Goal: Information Seeking & Learning: Understand process/instructions

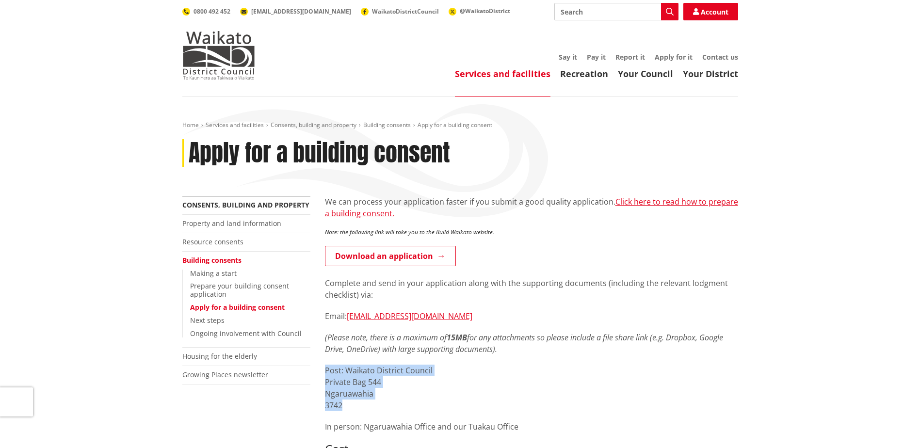
drag, startPoint x: 372, startPoint y: 406, endPoint x: 322, endPoint y: 371, distance: 60.6
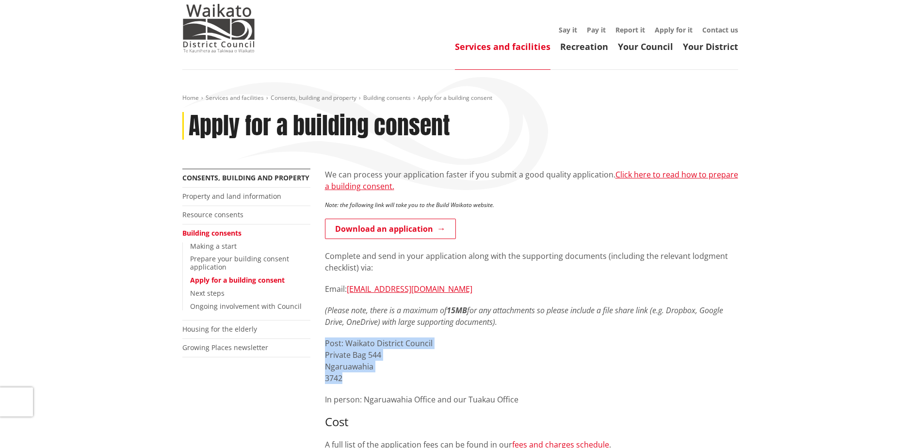
scroll to position [49, 0]
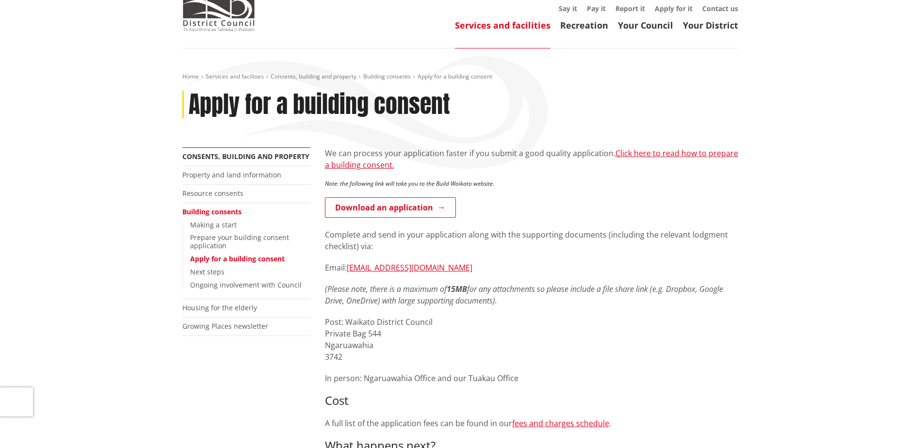
click at [411, 366] on div "We can process your application faster if you submit a good quality application…" at bounding box center [531, 343] width 413 height 392
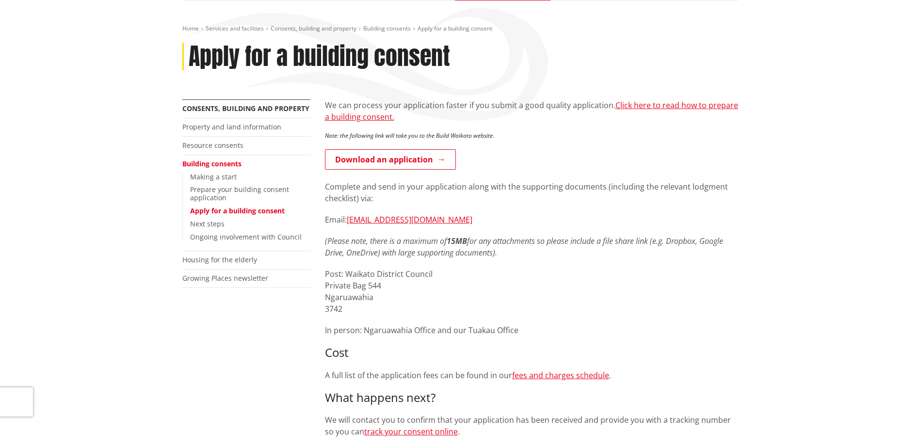
scroll to position [97, 0]
click at [236, 143] on link "Resource consents" at bounding box center [212, 144] width 61 height 9
click at [235, 146] on link "Resource consents" at bounding box center [212, 144] width 61 height 9
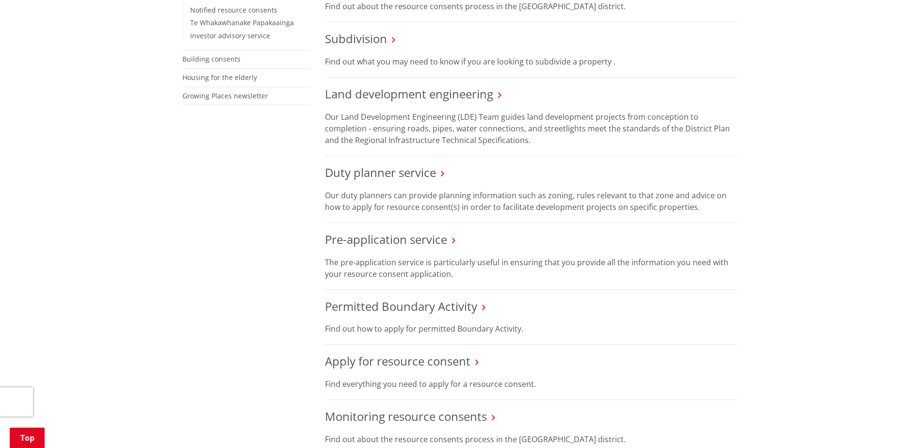
scroll to position [437, 0]
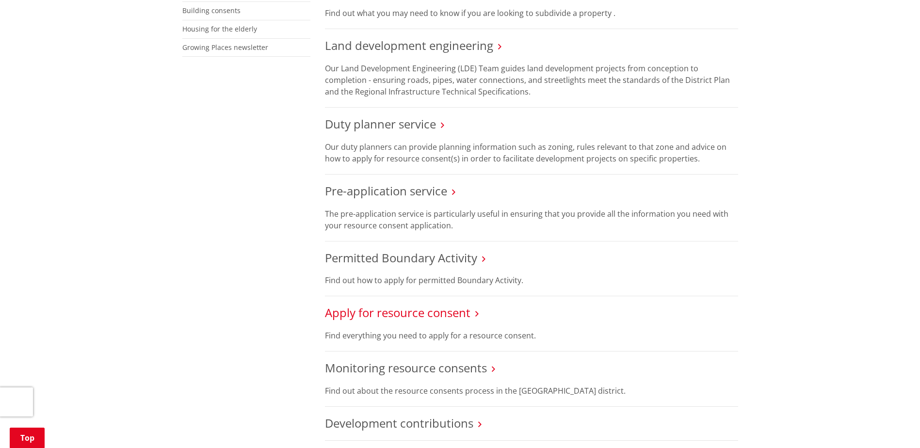
click at [376, 313] on link "Apply for resource consent" at bounding box center [398, 313] width 146 height 16
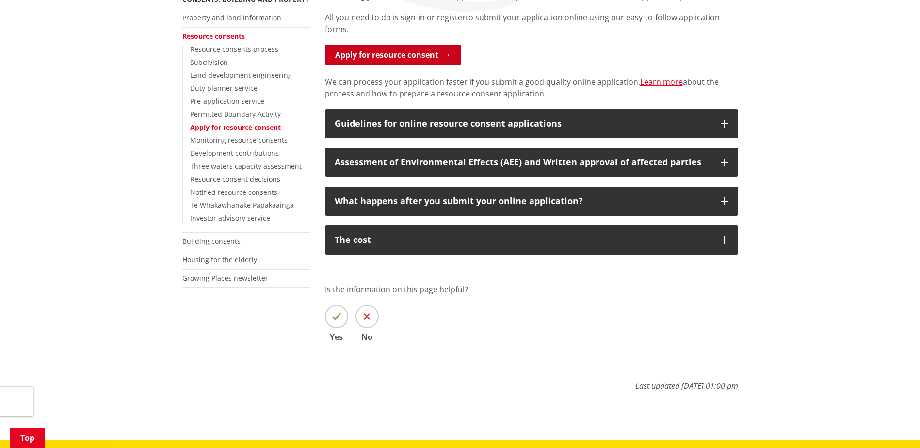
scroll to position [243, 0]
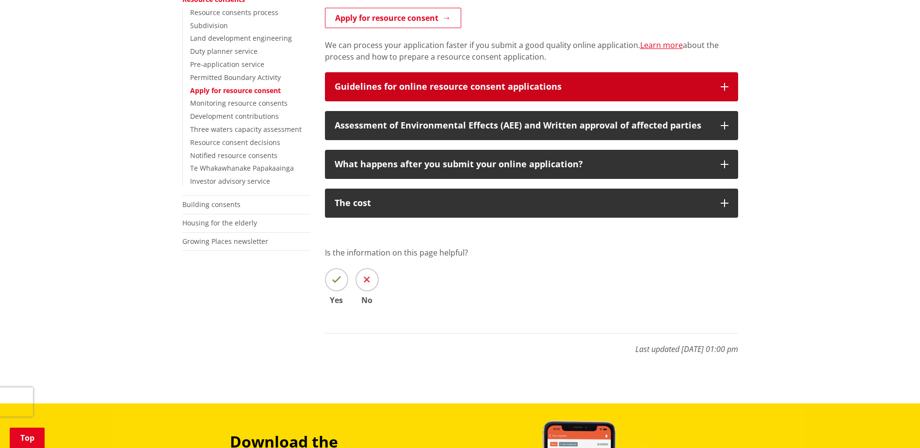
click at [409, 76] on button "Guidelines for online resource consent applications" at bounding box center [531, 86] width 413 height 29
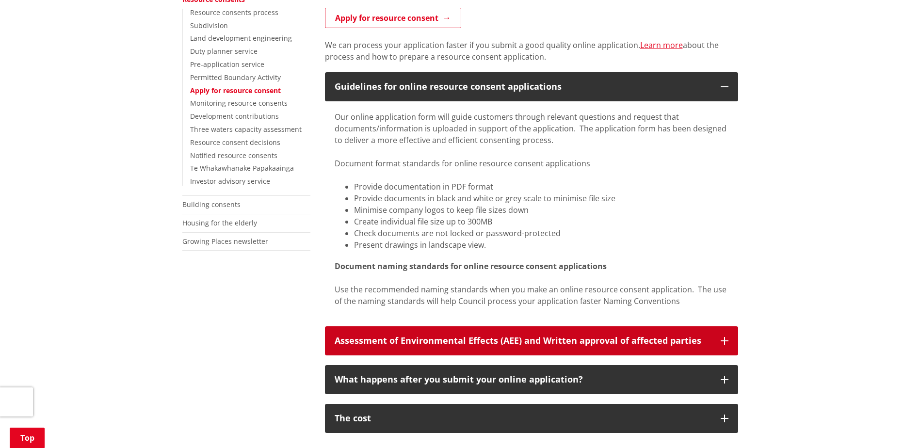
click at [406, 346] on button "Assessment of Environmental Effects (AEE) and Written approval of affected part…" at bounding box center [531, 341] width 413 height 29
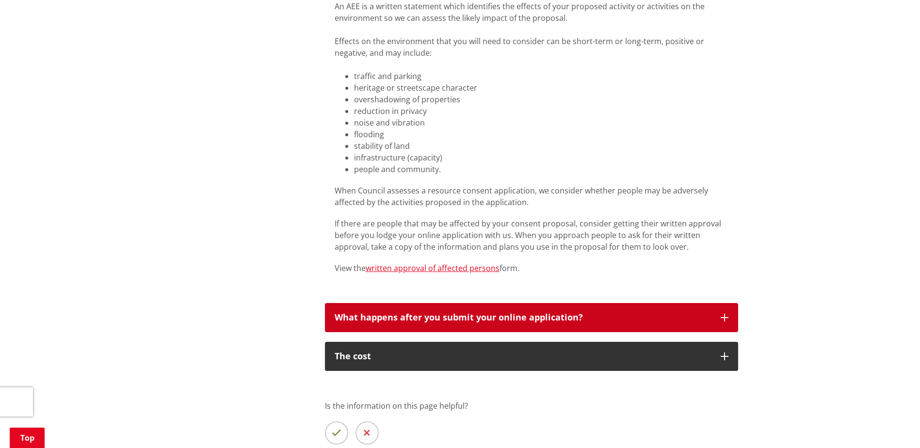
click at [406, 323] on div "What happens after you submit your online application?" at bounding box center [523, 318] width 376 height 10
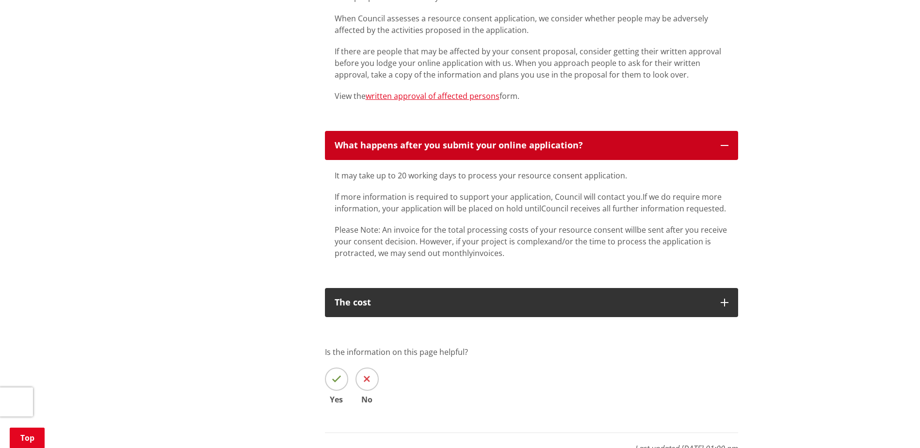
scroll to position [825, 0]
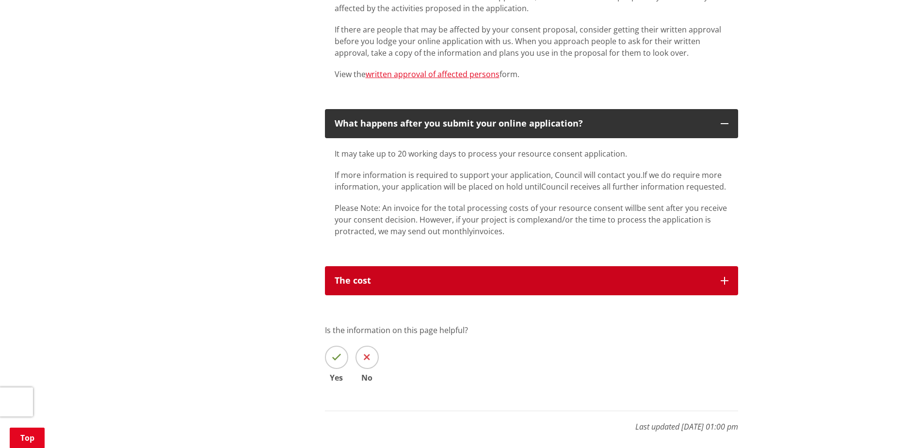
click at [411, 284] on div "The cost" at bounding box center [523, 281] width 376 height 10
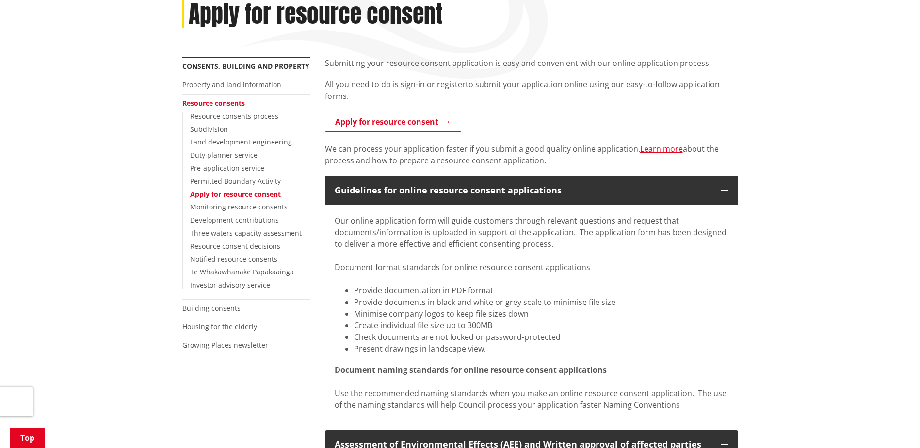
scroll to position [0, 0]
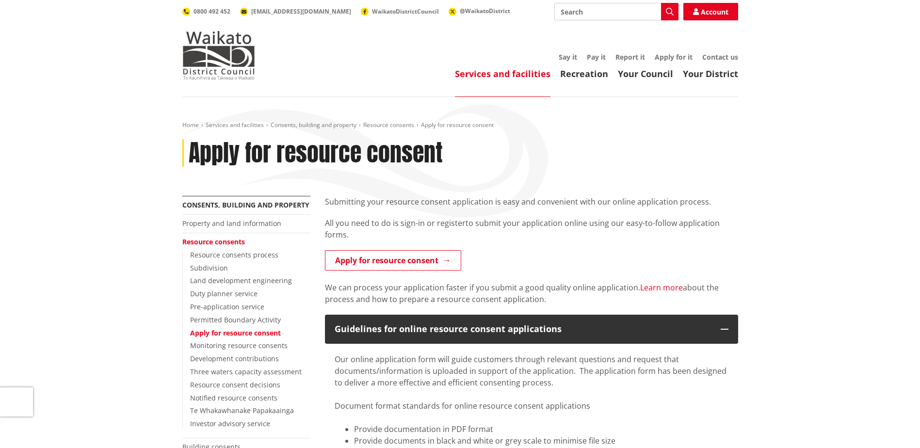
click at [678, 287] on link "Learn more" at bounding box center [661, 287] width 43 height 11
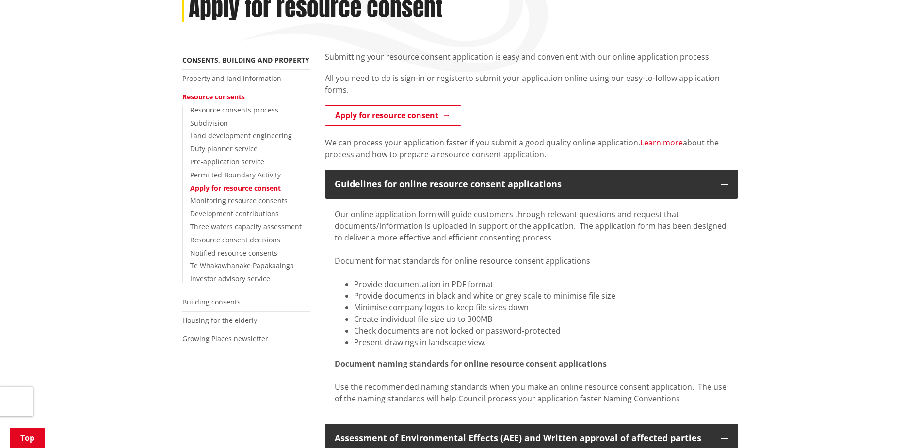
scroll to position [146, 0]
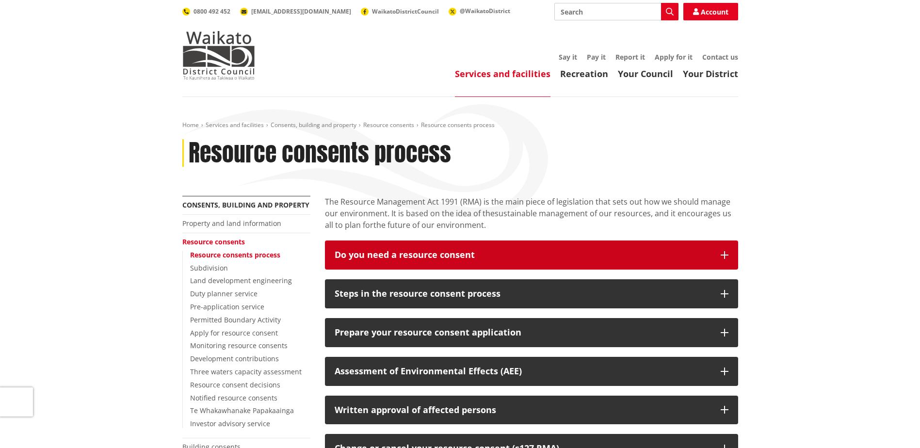
click at [450, 261] on button "Do you need a resource consent" at bounding box center [531, 255] width 413 height 29
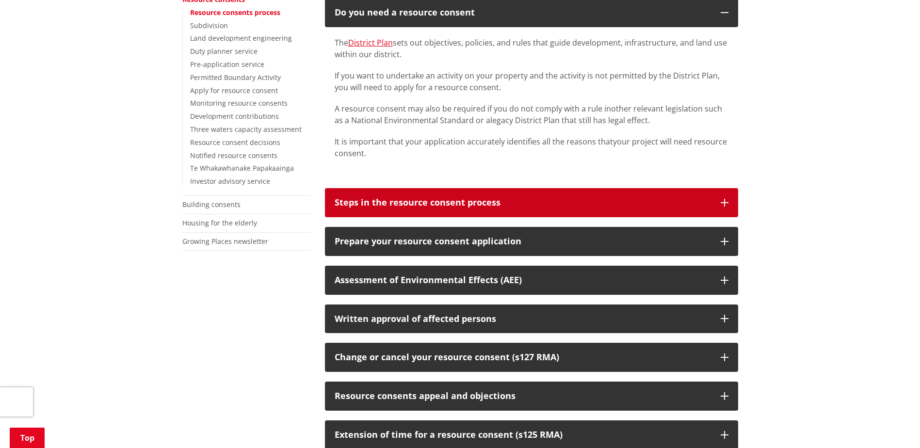
click at [440, 207] on div "Steps in the resource consent process" at bounding box center [523, 203] width 376 height 10
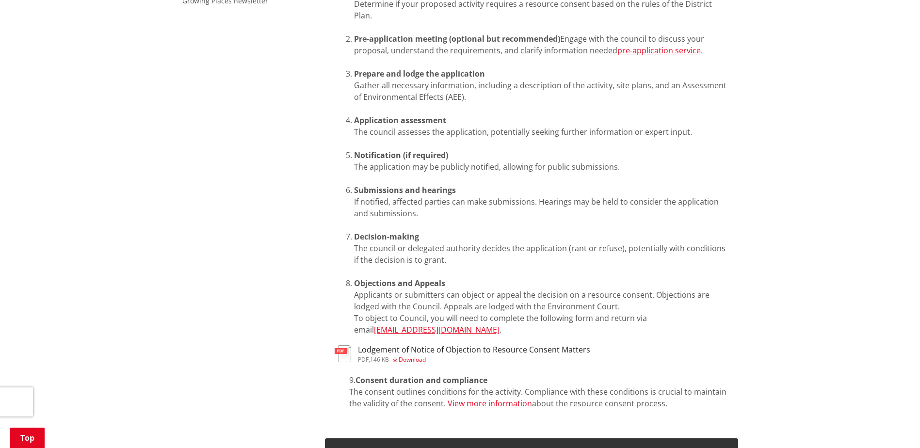
scroll to position [582, 0]
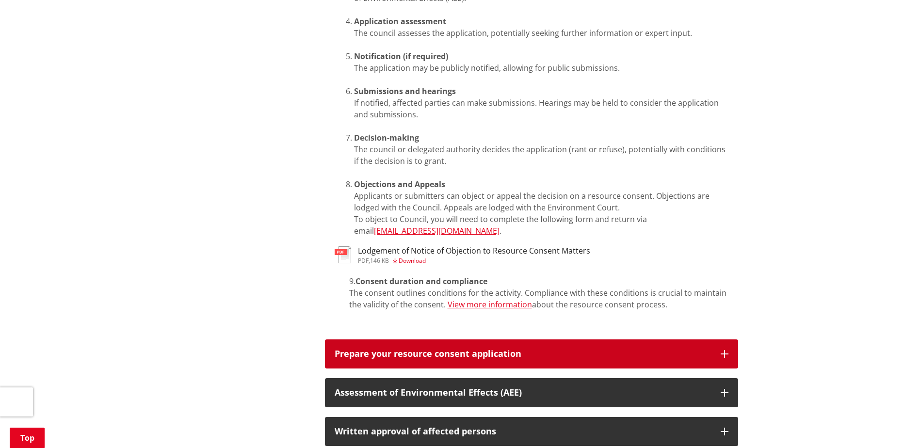
click at [420, 349] on div "Prepare your resource consent application" at bounding box center [523, 354] width 376 height 10
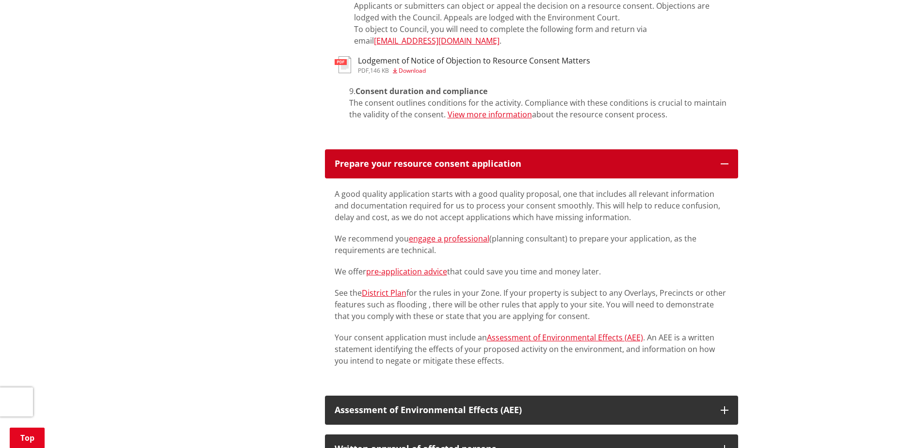
scroll to position [776, 0]
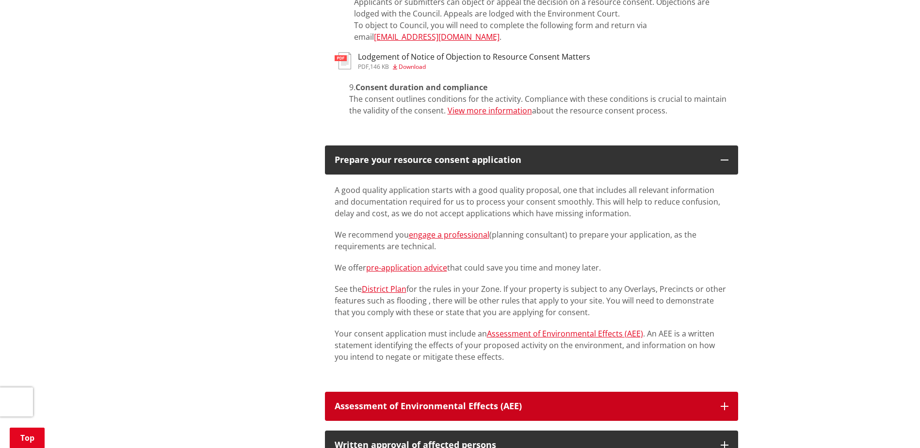
click at [385, 402] on div "Assessment of Environmental Effects (AEE)" at bounding box center [523, 407] width 376 height 10
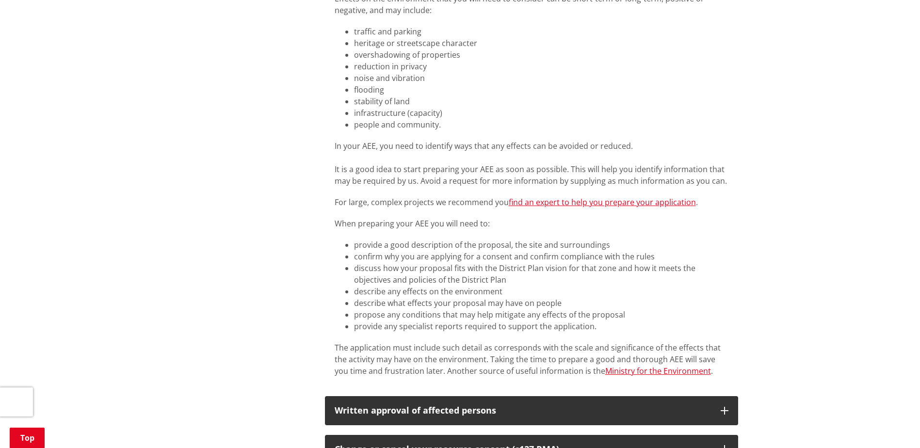
scroll to position [1261, 0]
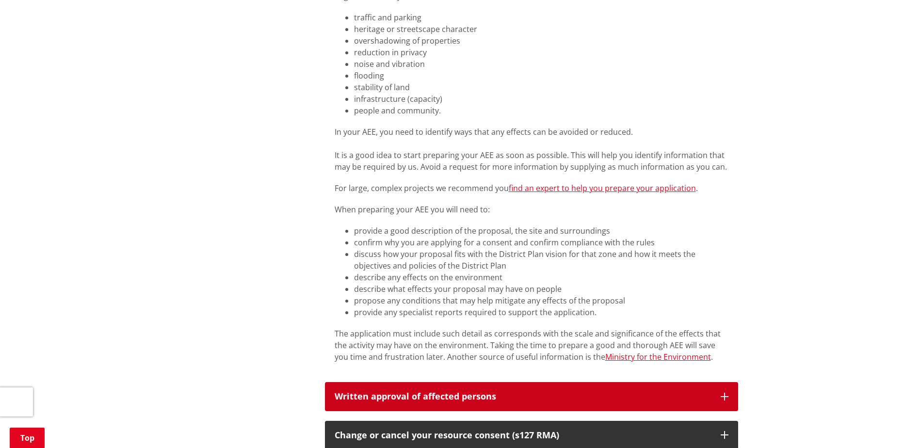
click at [381, 382] on button "Written approval of affected persons" at bounding box center [531, 396] width 413 height 29
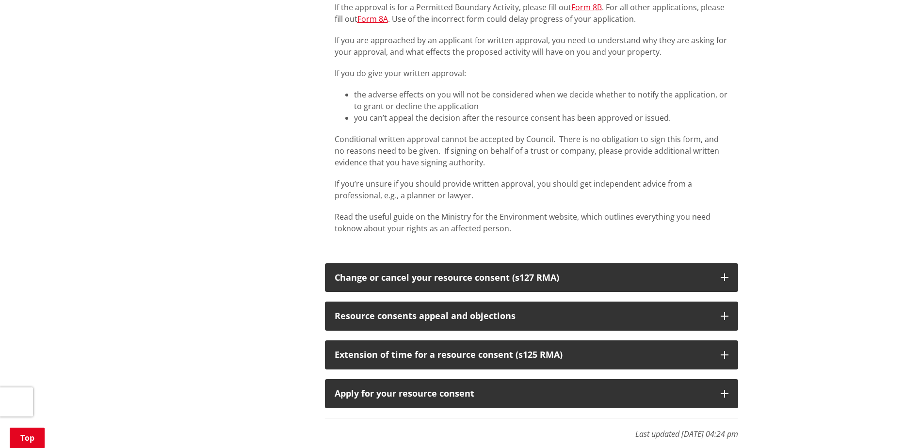
scroll to position [1989, 0]
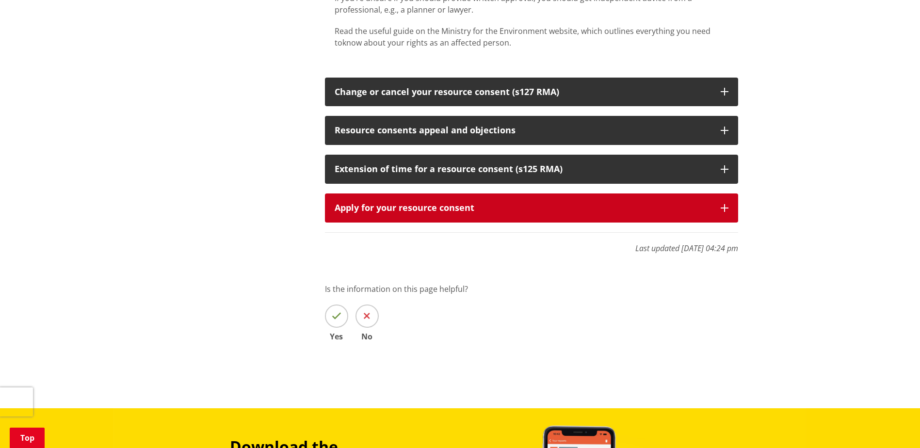
click at [383, 203] on div "Apply for your resource consent" at bounding box center [523, 208] width 376 height 10
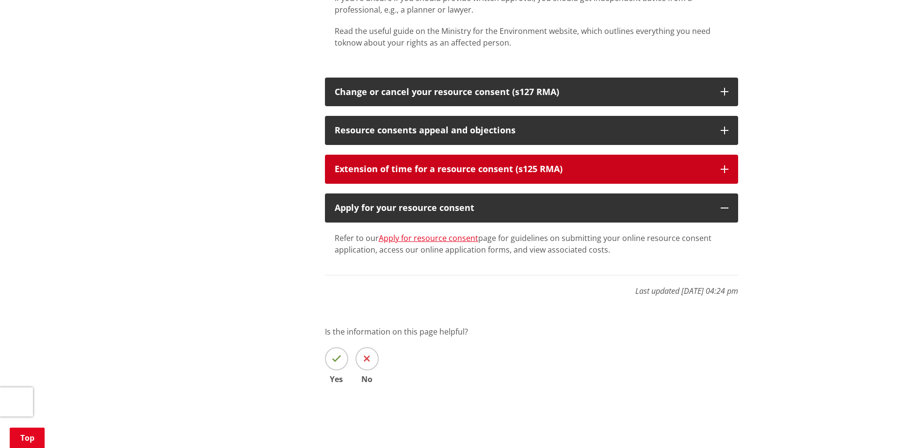
click at [422, 155] on button "Extension of time for a resource consent (s125 RMA)" at bounding box center [531, 169] width 413 height 29
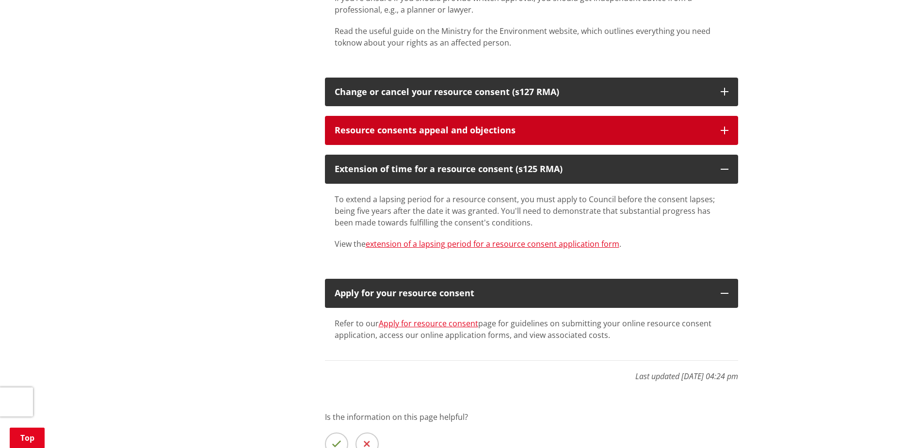
click at [430, 126] on div "Resource consents appeal and objections" at bounding box center [523, 131] width 376 height 10
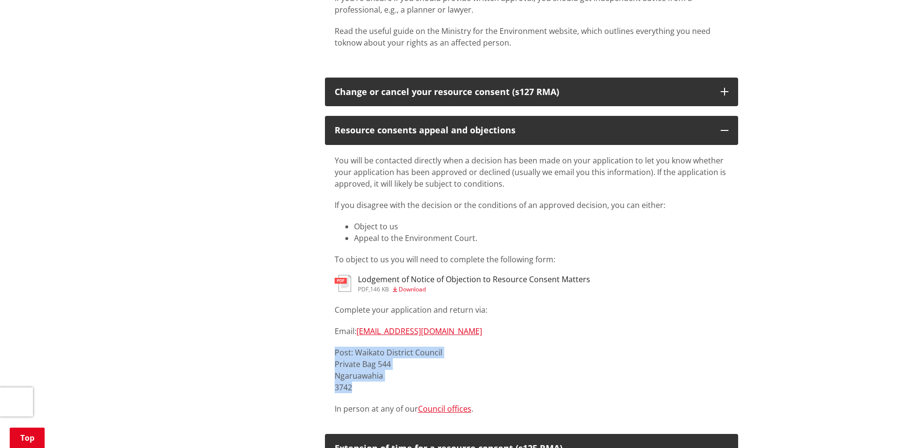
drag, startPoint x: 382, startPoint y: 378, endPoint x: 328, endPoint y: 335, distance: 68.3
click at [328, 335] on div "You will be contacted directly when a decision has been made on your applicatio…" at bounding box center [531, 284] width 413 height 279
copy p "Post: Waikato District Council Private Bag 544 Ngaruawahia 3742"
click at [715, 347] on p "Post: Waikato District Council Private Bag 544 Ngaruawahia 3742" at bounding box center [532, 370] width 394 height 47
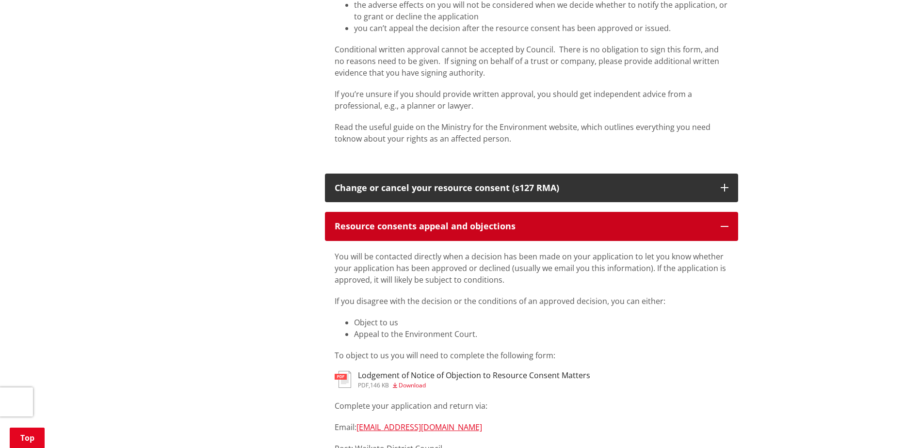
scroll to position [1892, 0]
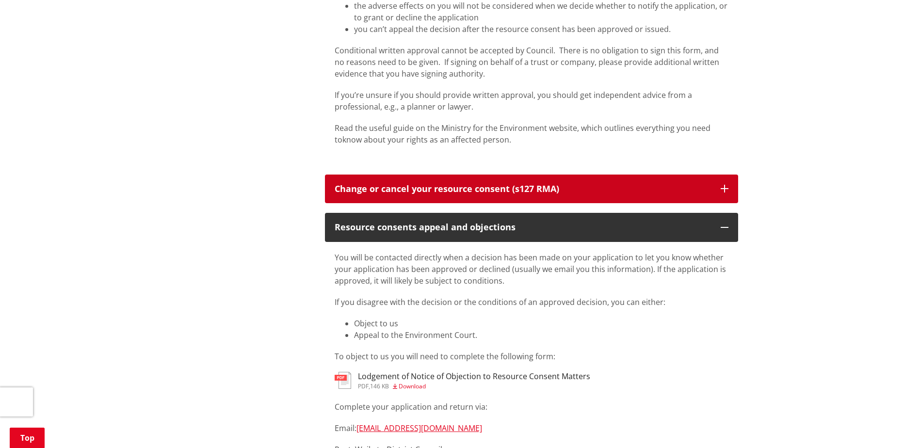
click at [436, 186] on button "Change or cancel your resource consent (s127 RMA)" at bounding box center [531, 189] width 413 height 29
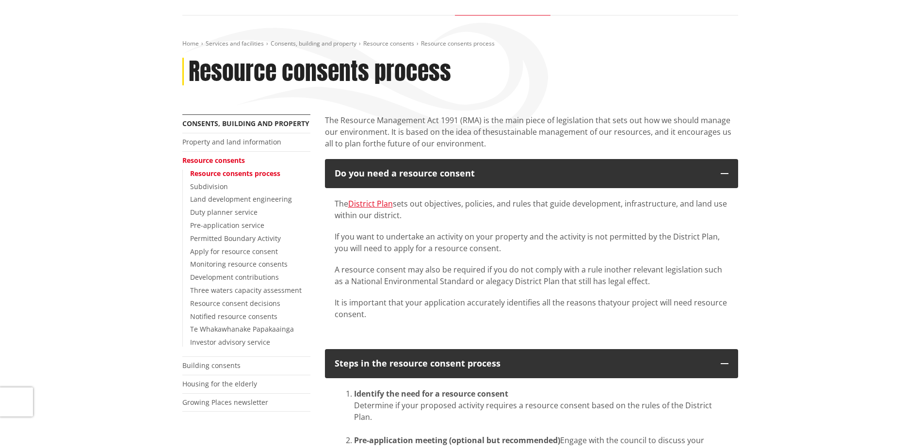
scroll to position [0, 0]
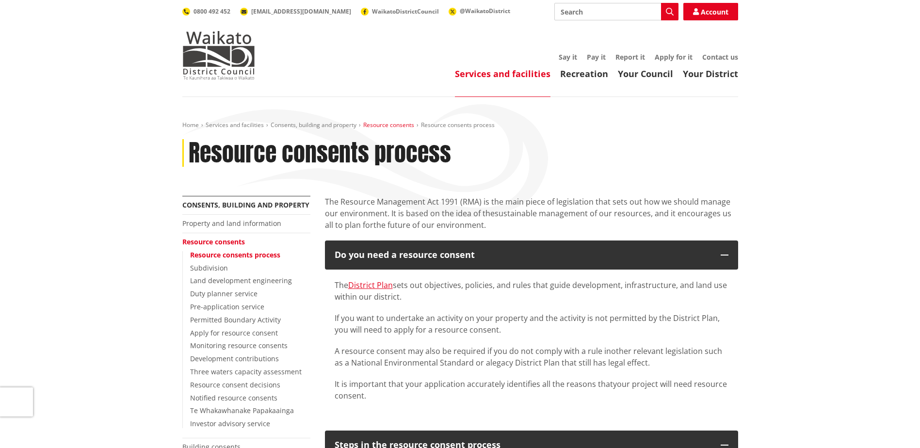
click at [387, 128] on link "Resource consents" at bounding box center [388, 125] width 51 height 8
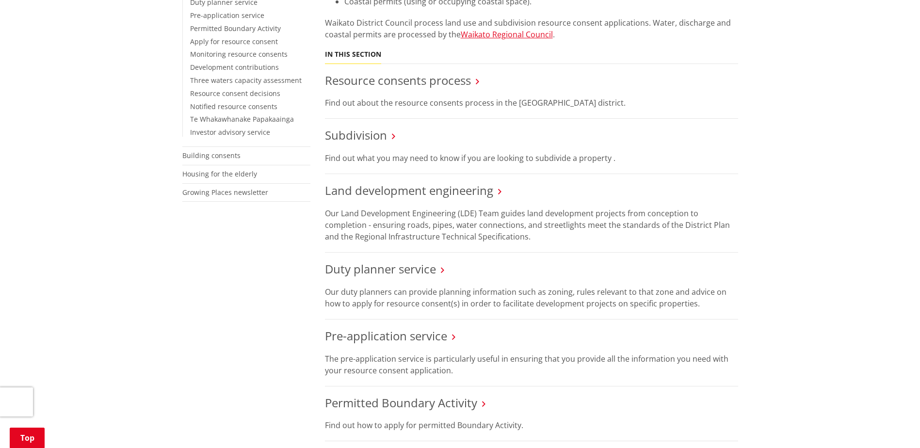
scroll to position [291, 0]
click at [455, 86] on link "Resource consents process" at bounding box center [398, 81] width 146 height 16
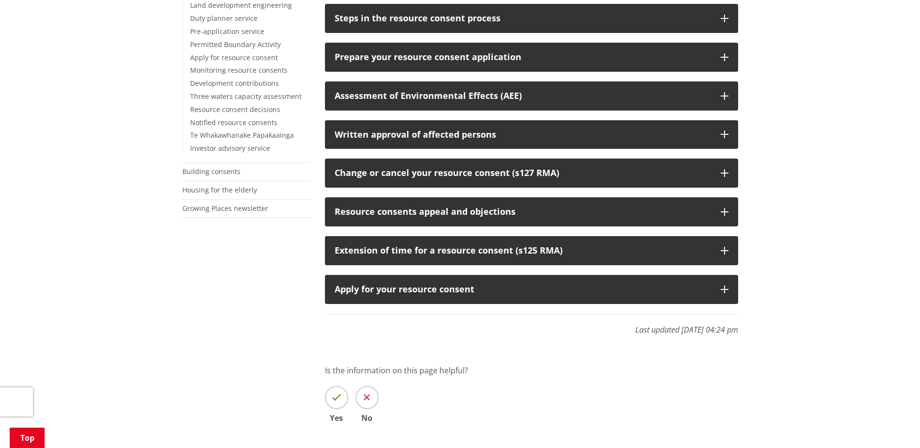
scroll to position [291, 0]
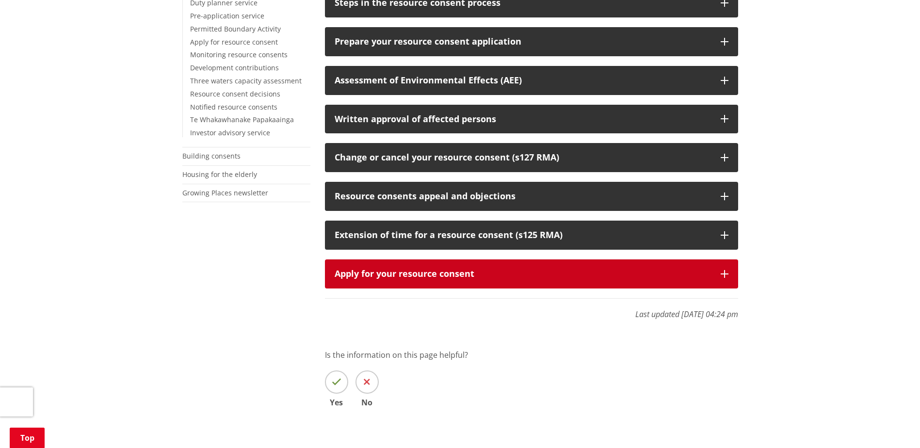
click at [421, 264] on button "Apply for your resource consent" at bounding box center [531, 274] width 413 height 29
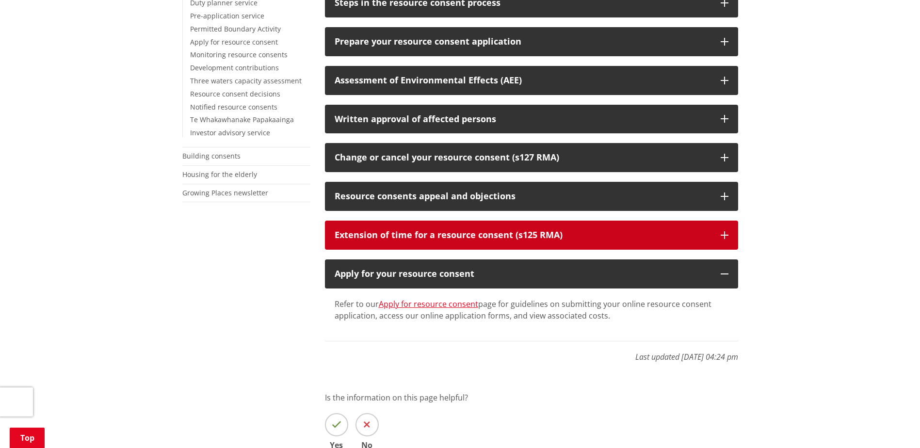
click at [425, 245] on button "Extension of time for a resource consent (s125 RMA)" at bounding box center [531, 235] width 413 height 29
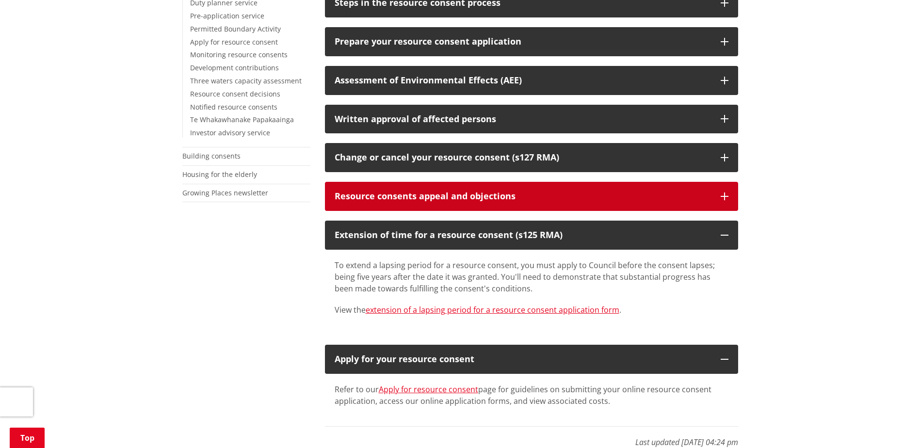
click at [431, 207] on button "Resource consents appeal and objections" at bounding box center [531, 196] width 413 height 29
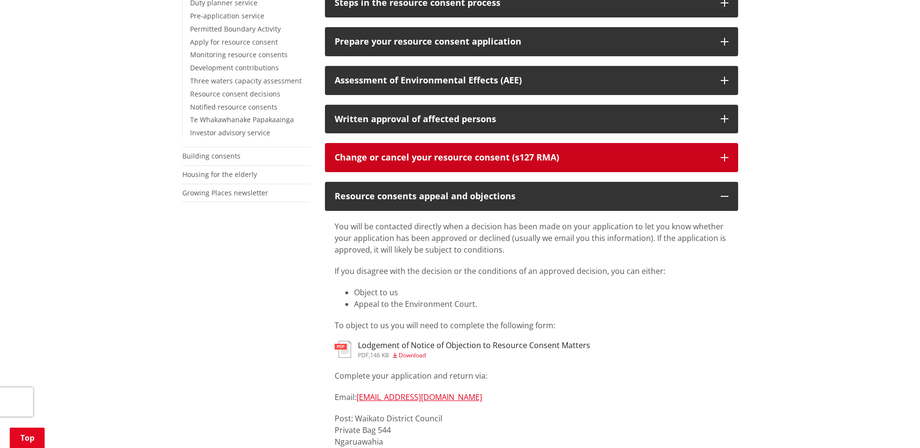
click at [440, 161] on div "Change or cancel your resource consent (s127 RMA)" at bounding box center [523, 158] width 376 height 10
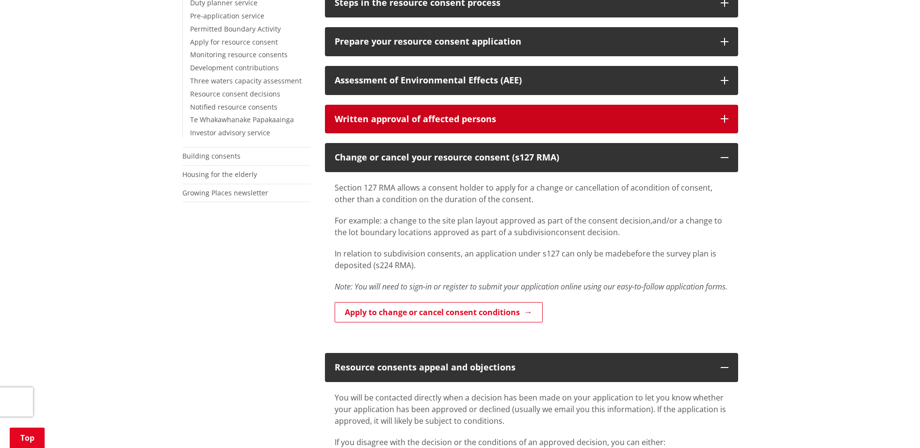
click at [444, 133] on button "Written approval of affected persons" at bounding box center [531, 119] width 413 height 29
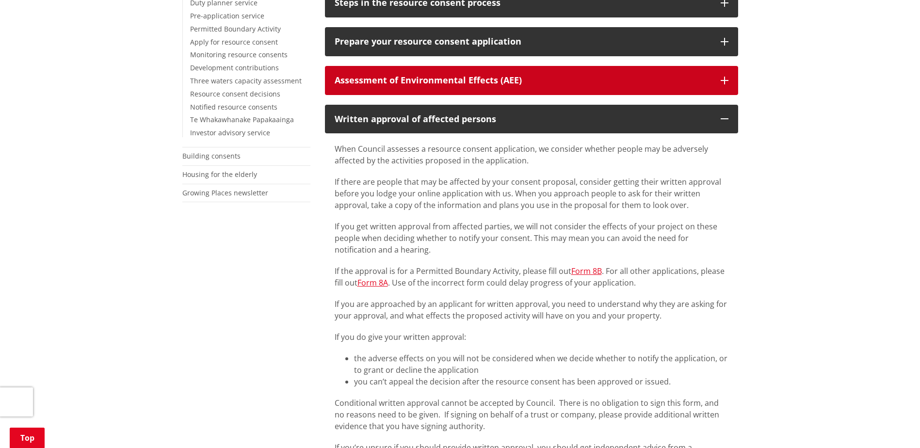
click at [455, 92] on button "Assessment of Environmental Effects (AEE)" at bounding box center [531, 80] width 413 height 29
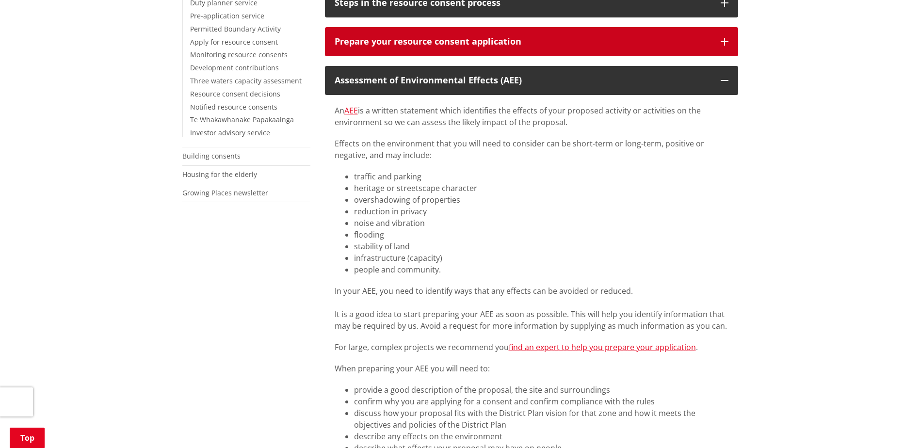
click at [461, 51] on button "Prepare your resource consent application" at bounding box center [531, 41] width 413 height 29
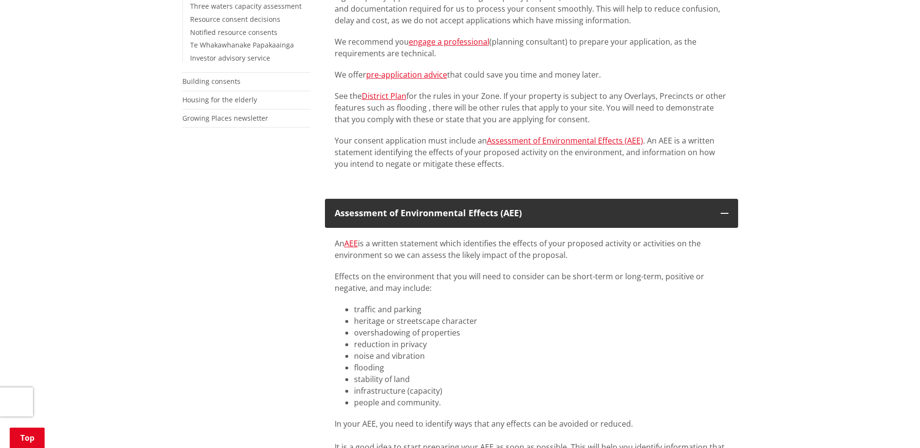
scroll to position [194, 0]
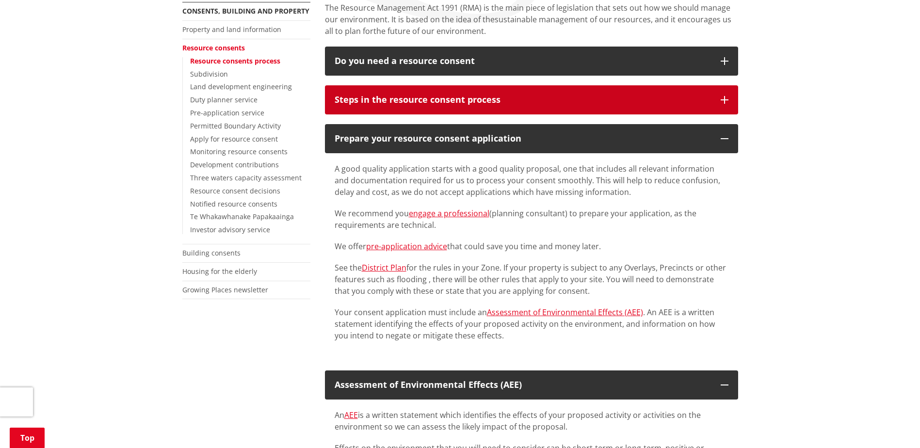
click at [458, 98] on div "Steps in the resource consent process" at bounding box center [523, 100] width 376 height 10
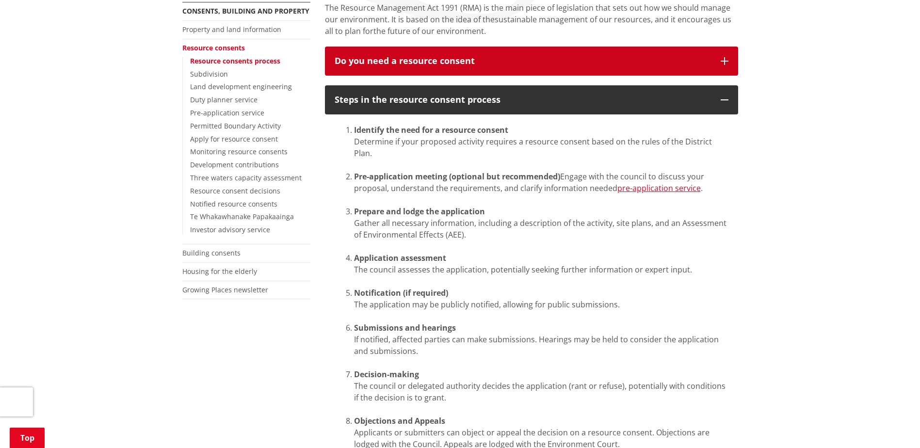
click at [462, 71] on button "Do you need a resource consent" at bounding box center [531, 61] width 413 height 29
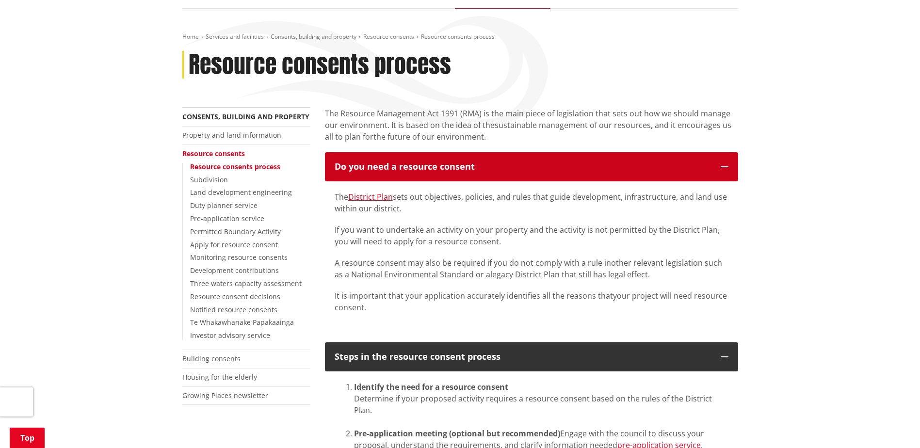
scroll to position [0, 0]
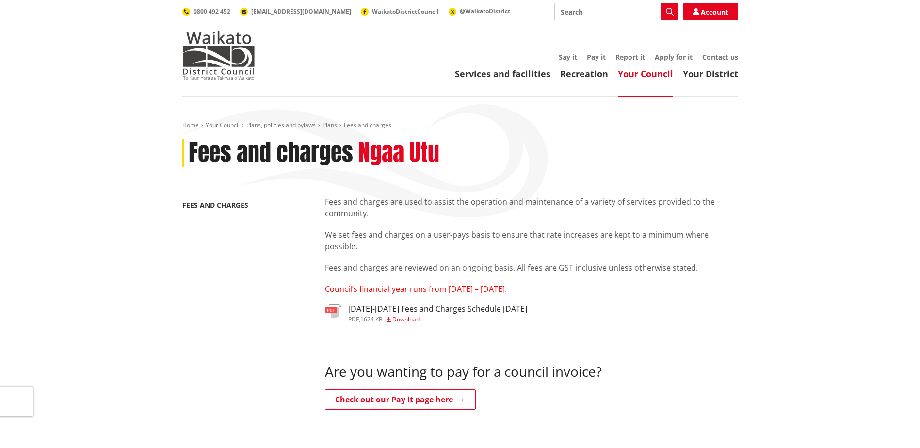
click at [462, 314] on div "[DATE]-[DATE] Fees and Charges Schedule [DATE] pdf , 1624 KB Download" at bounding box center [437, 313] width 179 height 17
